Goal: Transaction & Acquisition: Purchase product/service

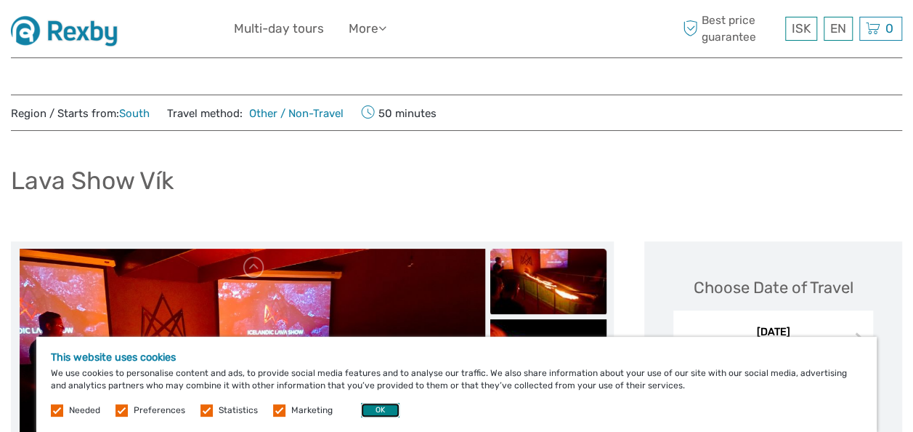
click at [376, 408] on button "OK" at bounding box center [380, 410] width 39 height 15
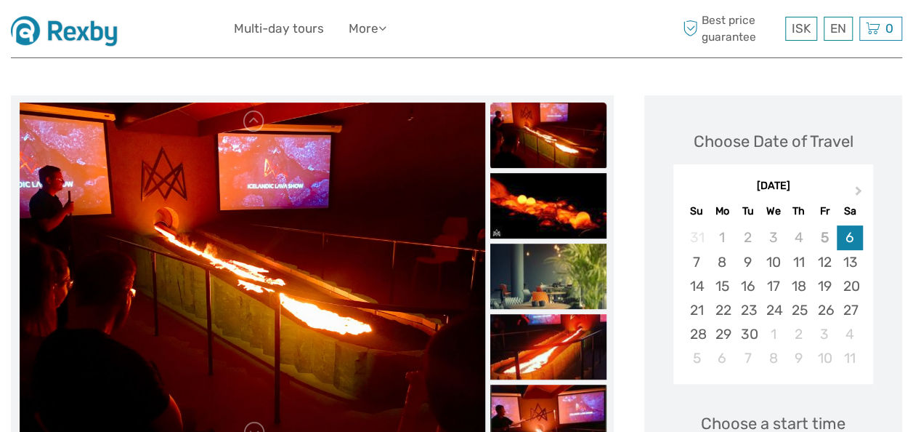
scroll to position [206, 0]
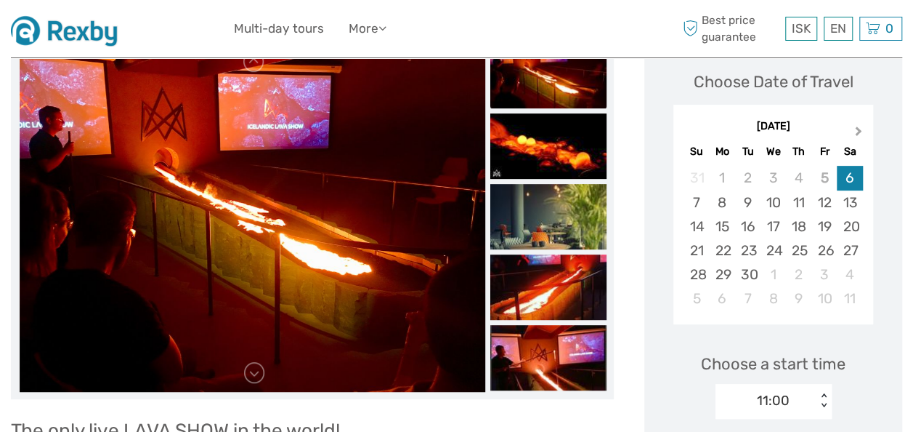
click at [860, 126] on button "Next Month" at bounding box center [860, 134] width 23 height 23
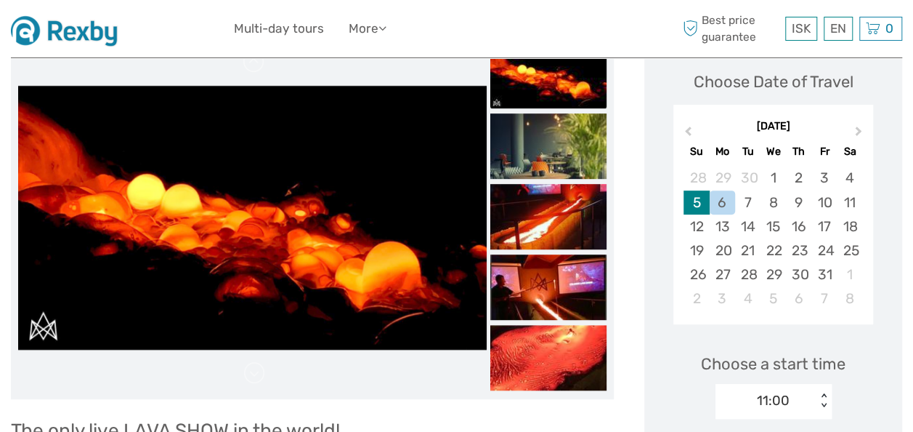
click at [692, 191] on div "5" at bounding box center [696, 202] width 25 height 24
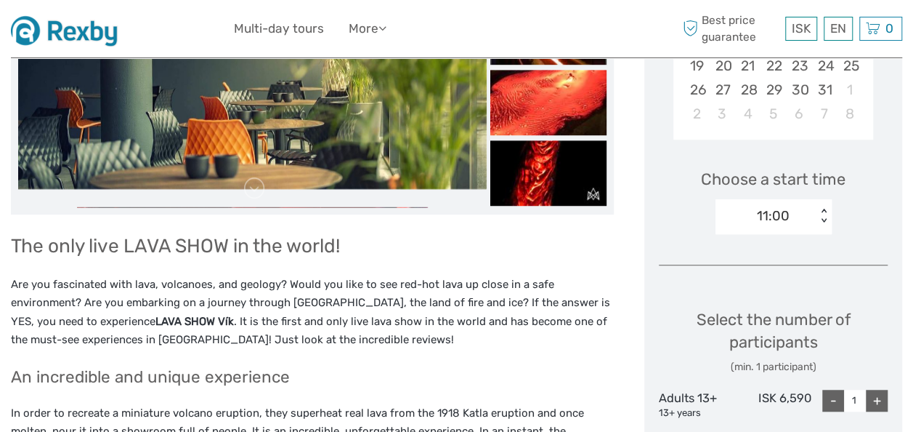
scroll to position [411, 0]
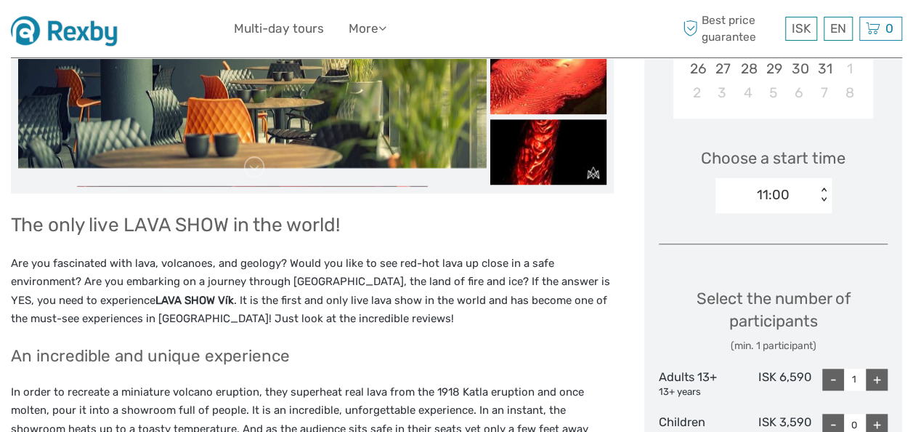
click at [822, 202] on div "11:00 < >" at bounding box center [774, 195] width 116 height 35
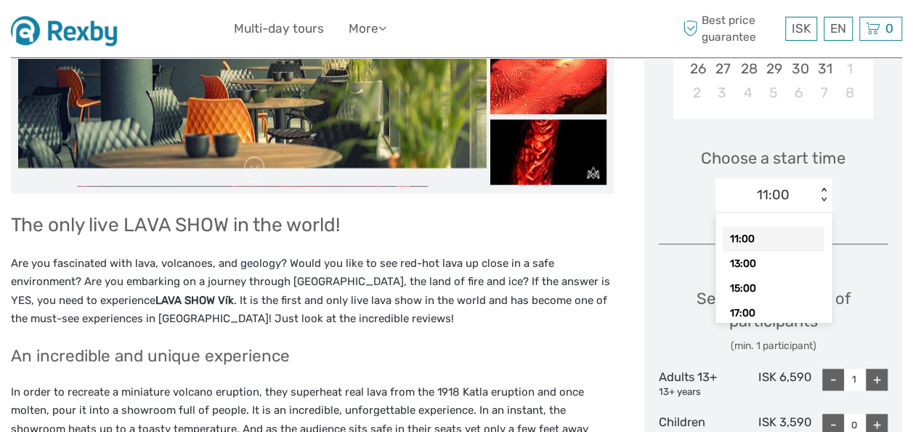
click at [822, 202] on div "11:00 < >" at bounding box center [774, 195] width 116 height 35
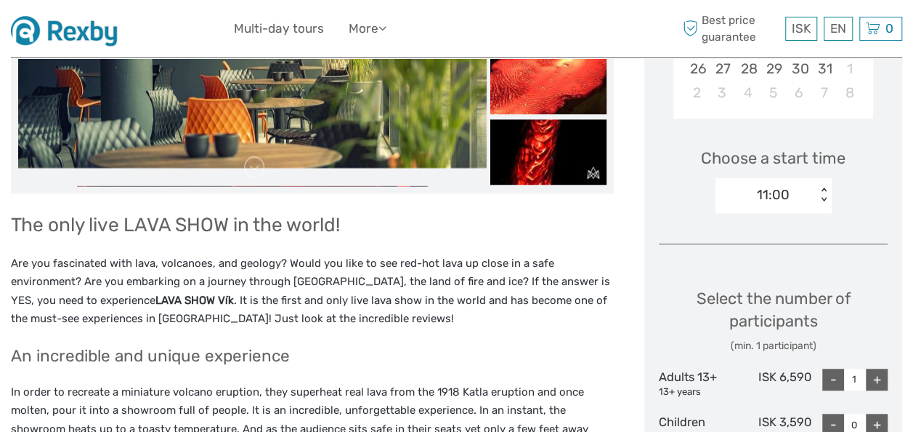
click at [822, 202] on div "11:00 < >" at bounding box center [774, 195] width 116 height 35
click at [822, 183] on div "11:00 < >" at bounding box center [774, 195] width 116 height 35
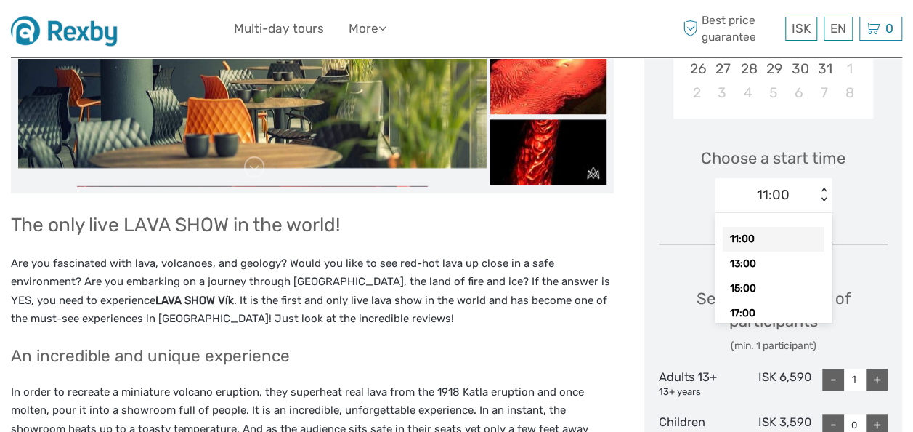
scroll to position [29, 0]
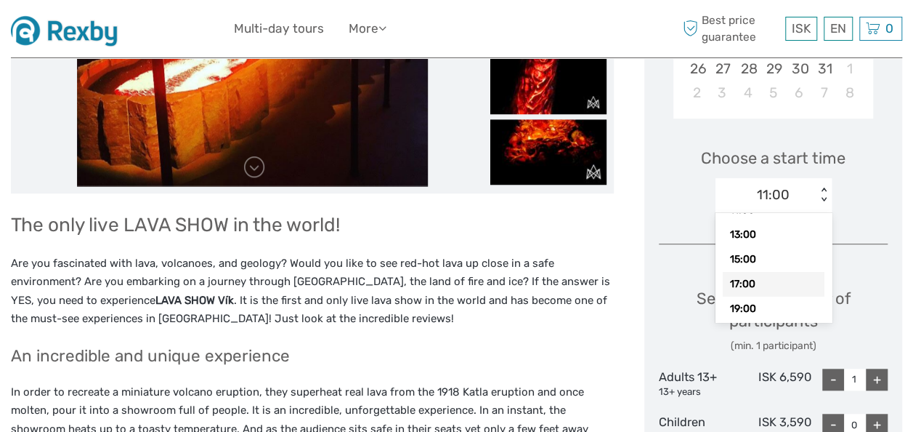
click at [761, 284] on div "17:00" at bounding box center [774, 284] width 102 height 25
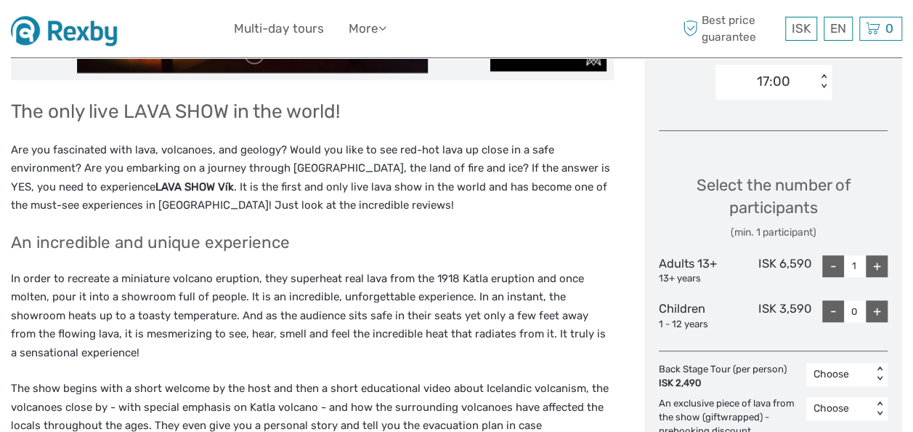
scroll to position [527, 0]
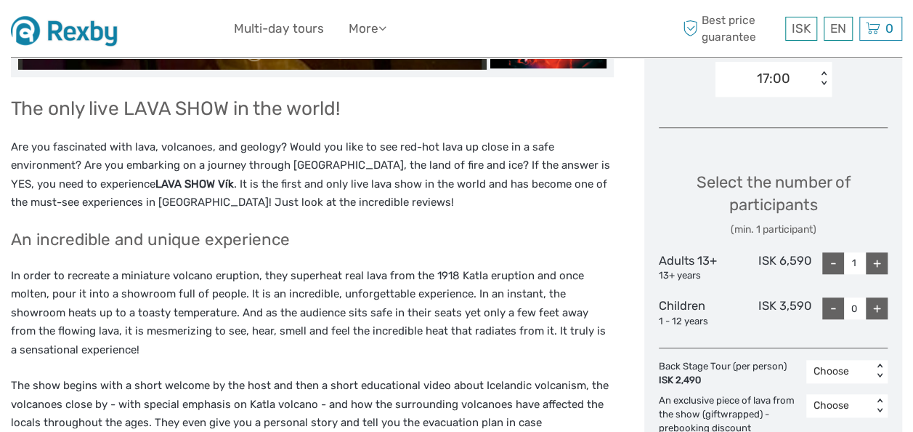
click at [878, 262] on div "+" at bounding box center [877, 263] width 22 height 22
type input "2"
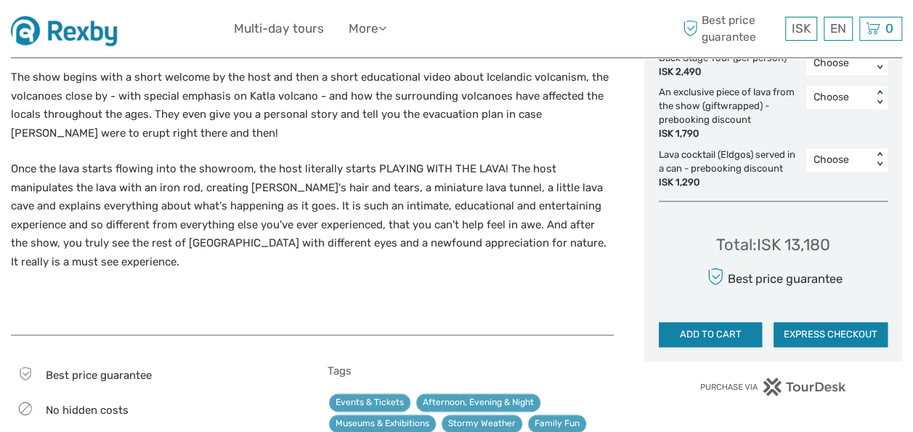
scroll to position [837, 0]
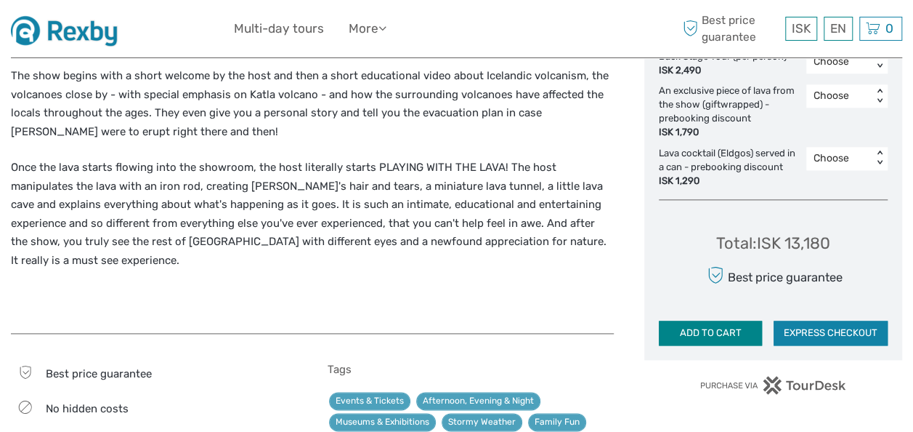
click at [719, 322] on button "ADD TO CART" at bounding box center [710, 332] width 103 height 25
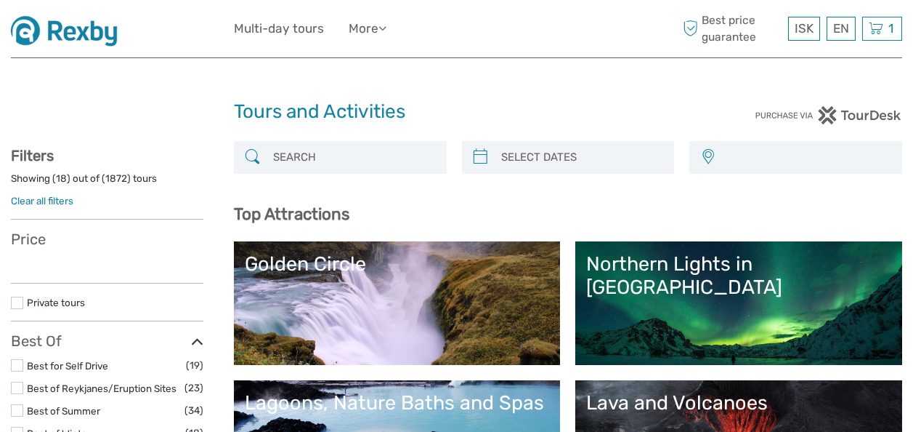
select select
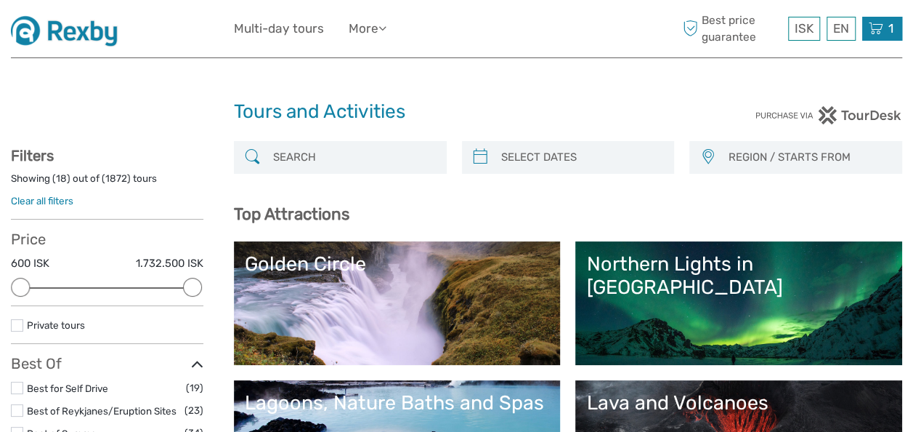
click at [885, 28] on div "1 Items Lava Show Vík 2x Adults 13+ [DATE] 05:00 PM 13.180 ISK Total 13.180 ISK…" at bounding box center [882, 29] width 40 height 24
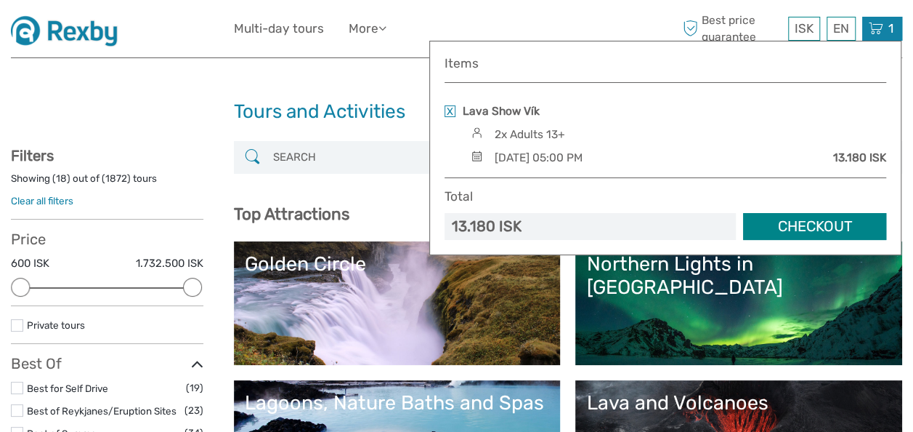
click at [792, 234] on link "Checkout" at bounding box center [814, 226] width 143 height 27
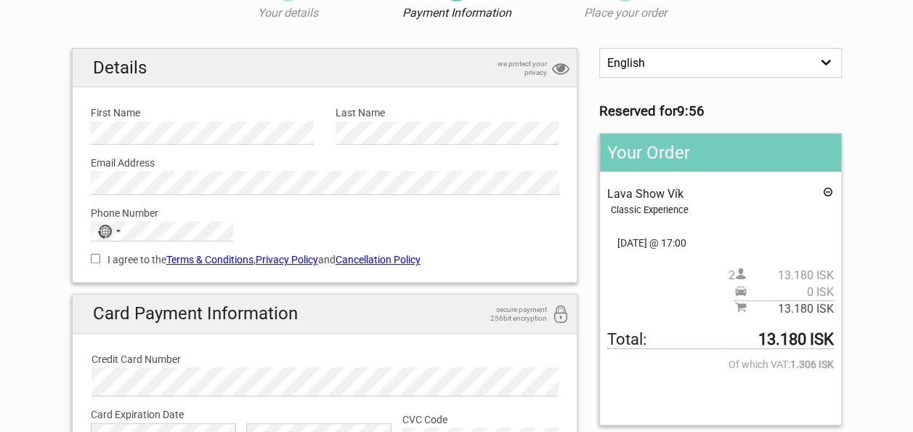
scroll to position [87, 0]
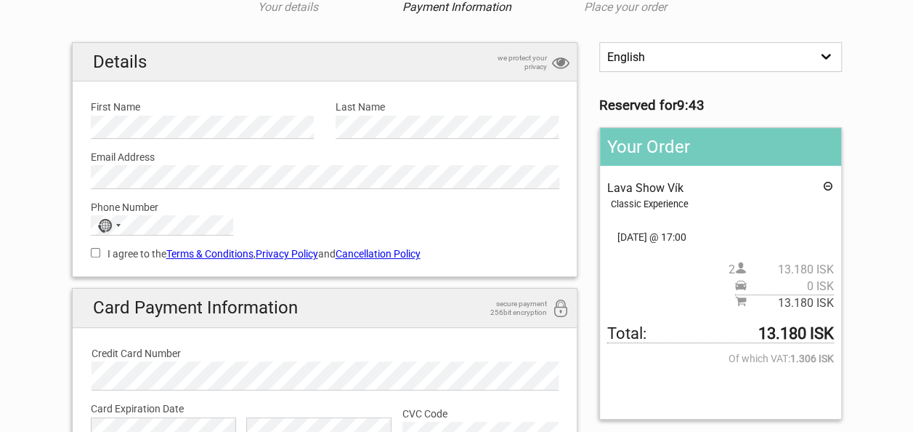
click at [174, 112] on label "First Name" at bounding box center [202, 107] width 223 height 16
click at [89, 248] on div "I agree to the Terms & Conditions , Privacy Policy and Cancellation Policy You …" at bounding box center [325, 251] width 490 height 33
click at [98, 251] on input "I agree to the Terms & Conditions , Privacy Policy and Cancellation Policy" at bounding box center [95, 252] width 9 height 9
checkbox input "true"
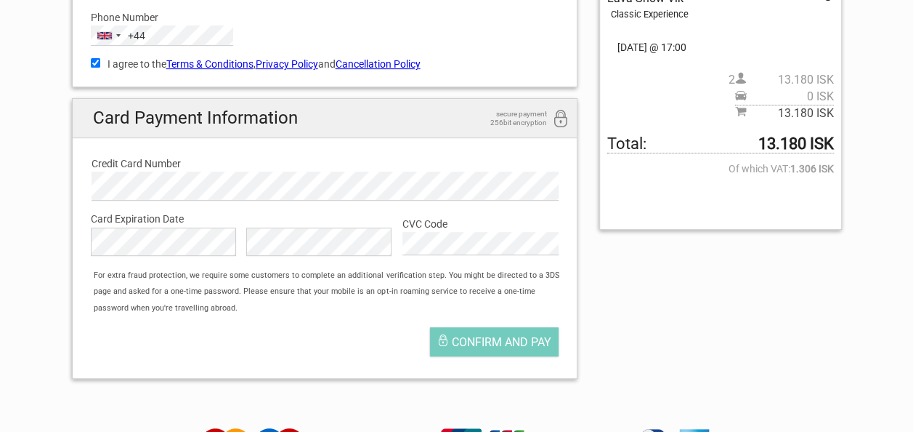
scroll to position [282, 0]
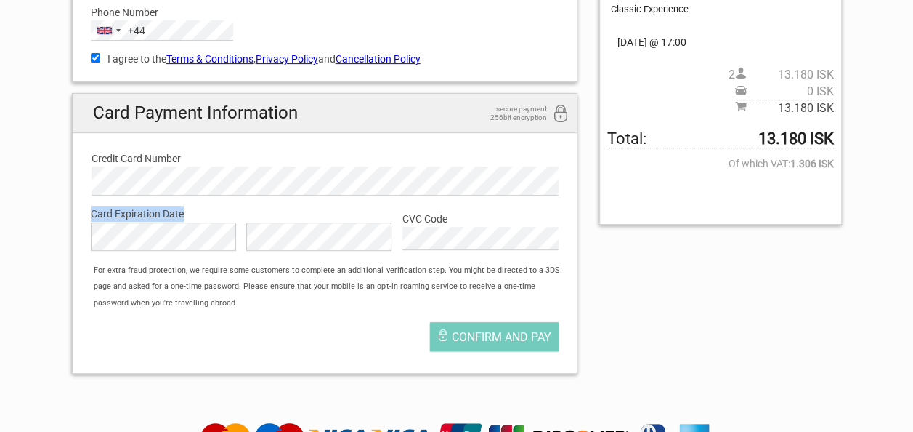
click at [243, 179] on div "Card Payment Information secure payment 256bit encryption Credit Card Number Ca…" at bounding box center [325, 233] width 490 height 264
click at [487, 333] on span "Confirm and pay" at bounding box center [502, 337] width 100 height 14
